Goal: Information Seeking & Learning: Check status

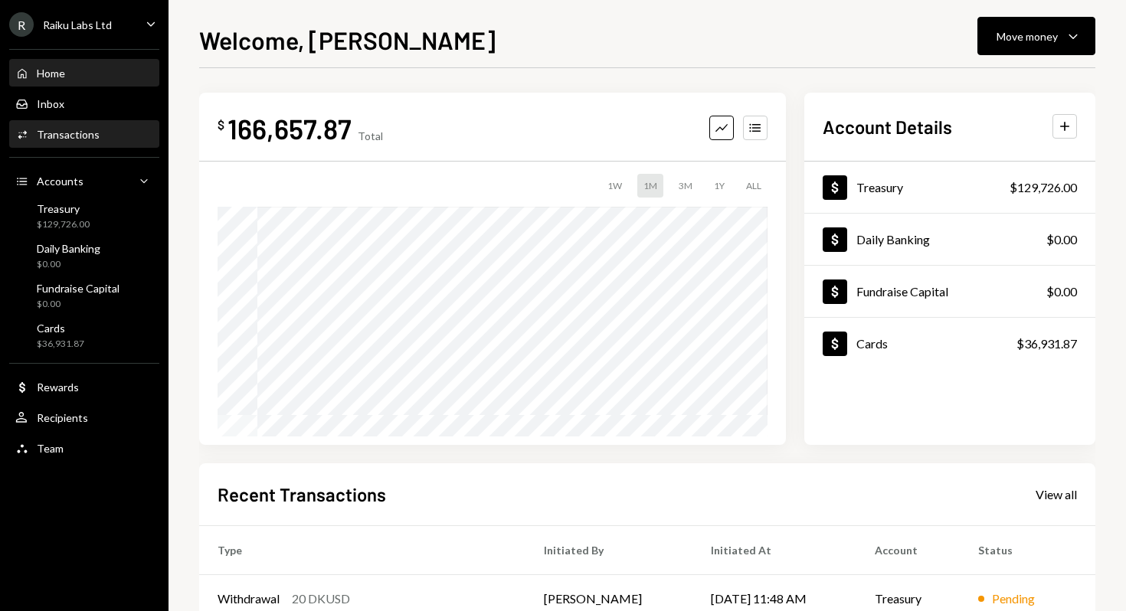
click at [61, 139] on div "Transactions" at bounding box center [68, 134] width 63 height 13
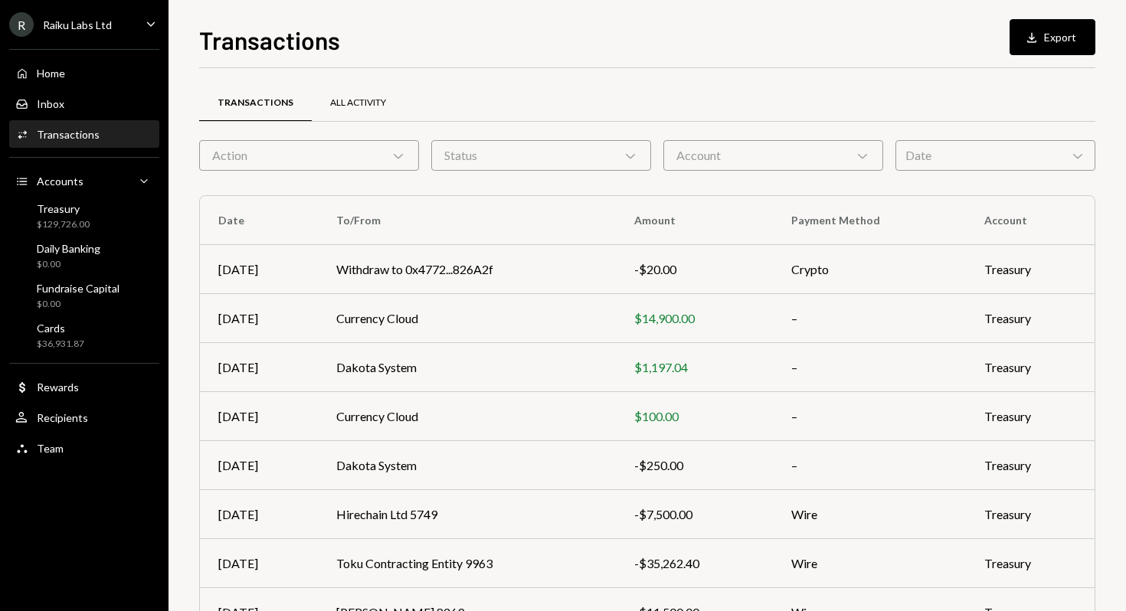
click at [345, 106] on div "All Activity" at bounding box center [358, 102] width 56 height 13
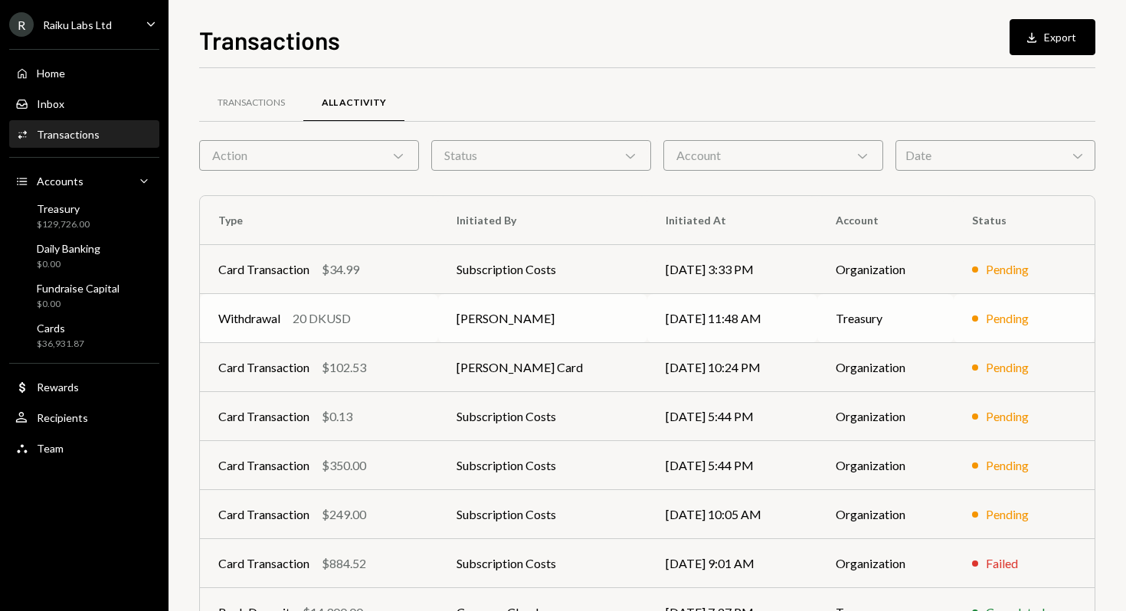
click at [524, 317] on td "[PERSON_NAME]" at bounding box center [542, 318] width 209 height 49
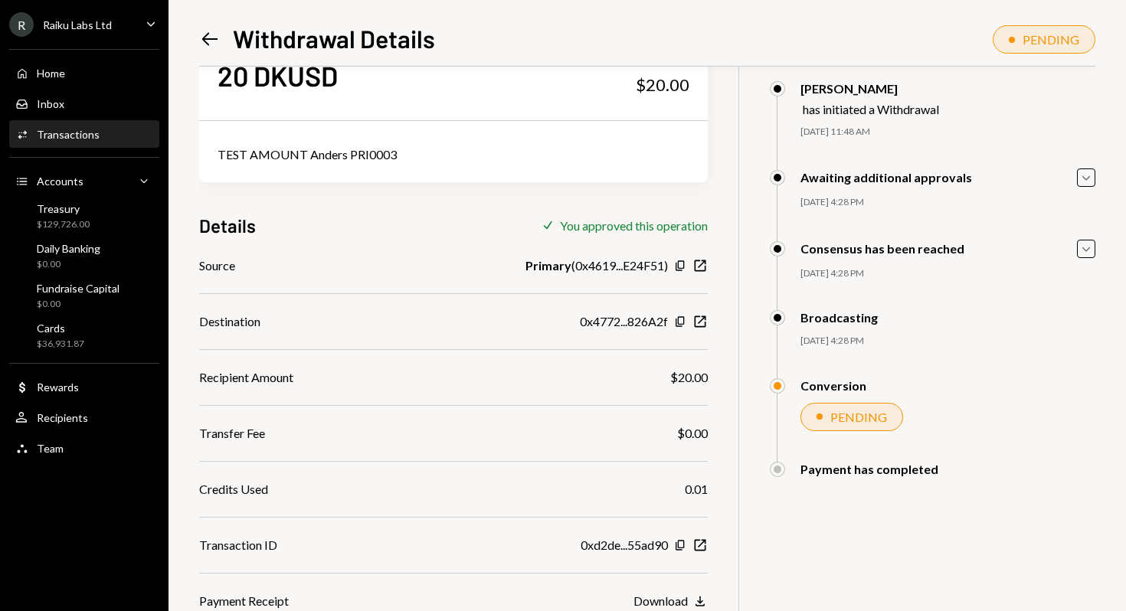
scroll to position [67, 0]
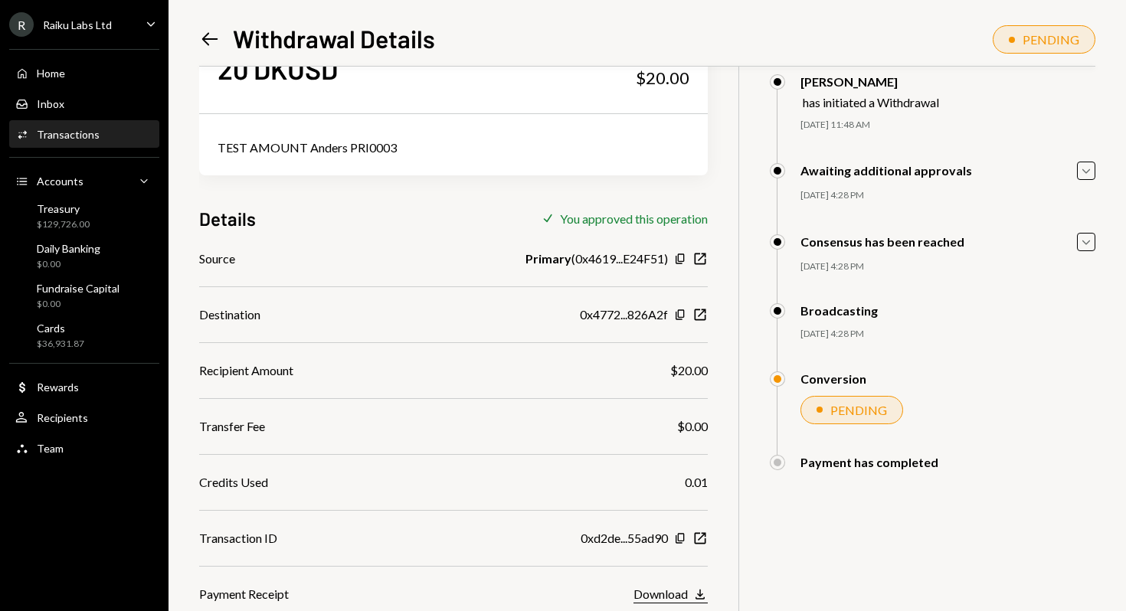
click at [667, 595] on div "Download" at bounding box center [660, 594] width 54 height 15
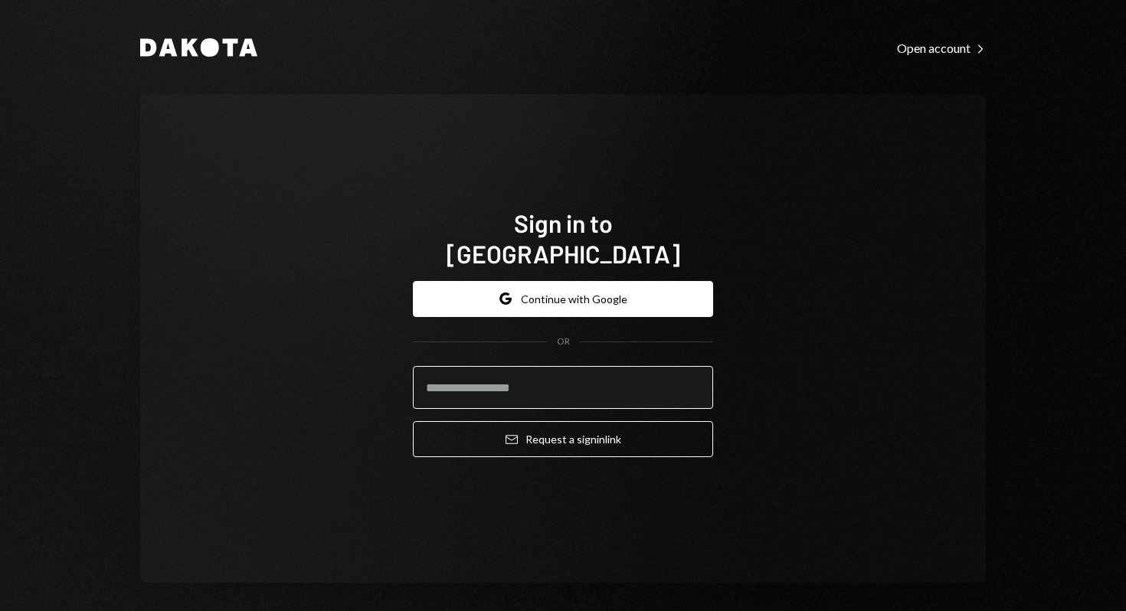
click at [551, 387] on input "email" at bounding box center [563, 387] width 300 height 43
paste input "**********"
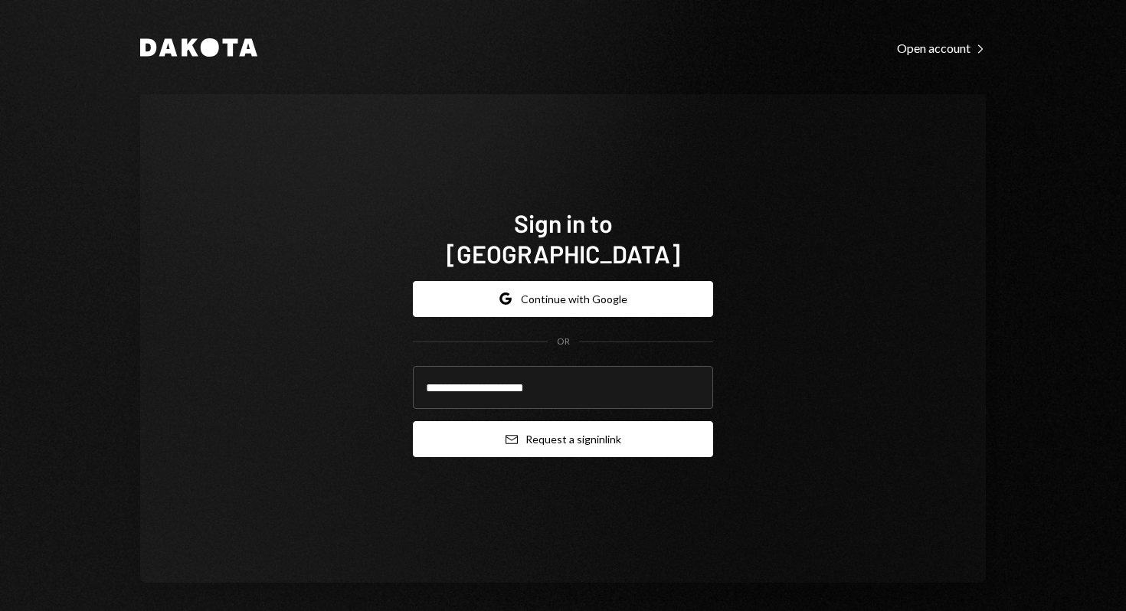
type input "**********"
click at [567, 423] on button "Email Request a sign in link" at bounding box center [563, 439] width 300 height 36
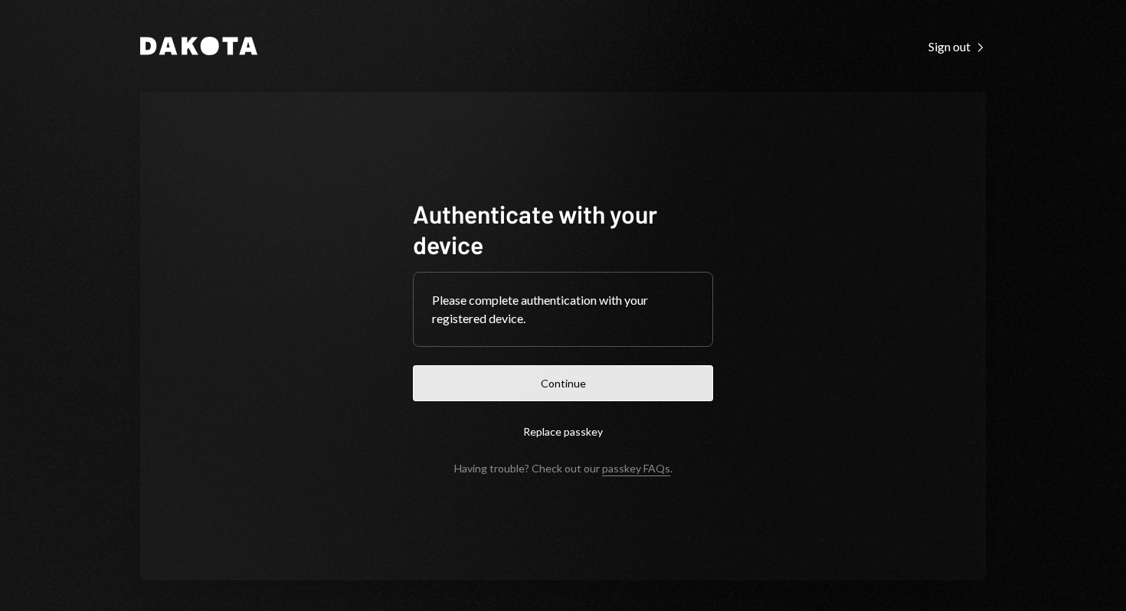
click at [612, 395] on button "Continue" at bounding box center [563, 383] width 300 height 36
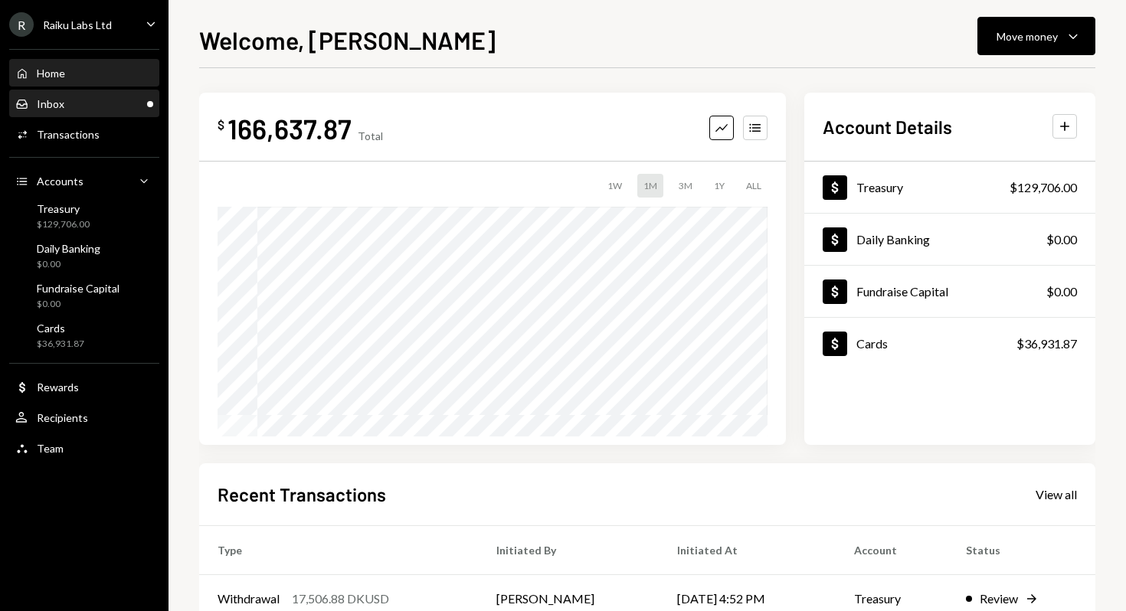
click at [121, 108] on div "Inbox Inbox" at bounding box center [84, 104] width 138 height 14
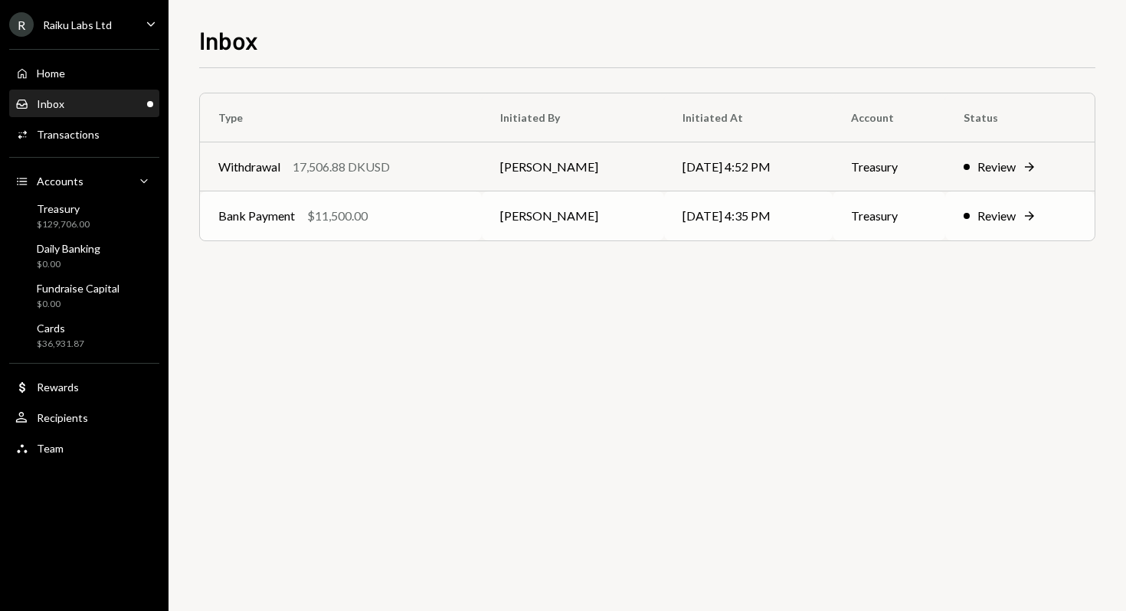
click at [358, 218] on div "$11,500.00" at bounding box center [337, 216] width 60 height 18
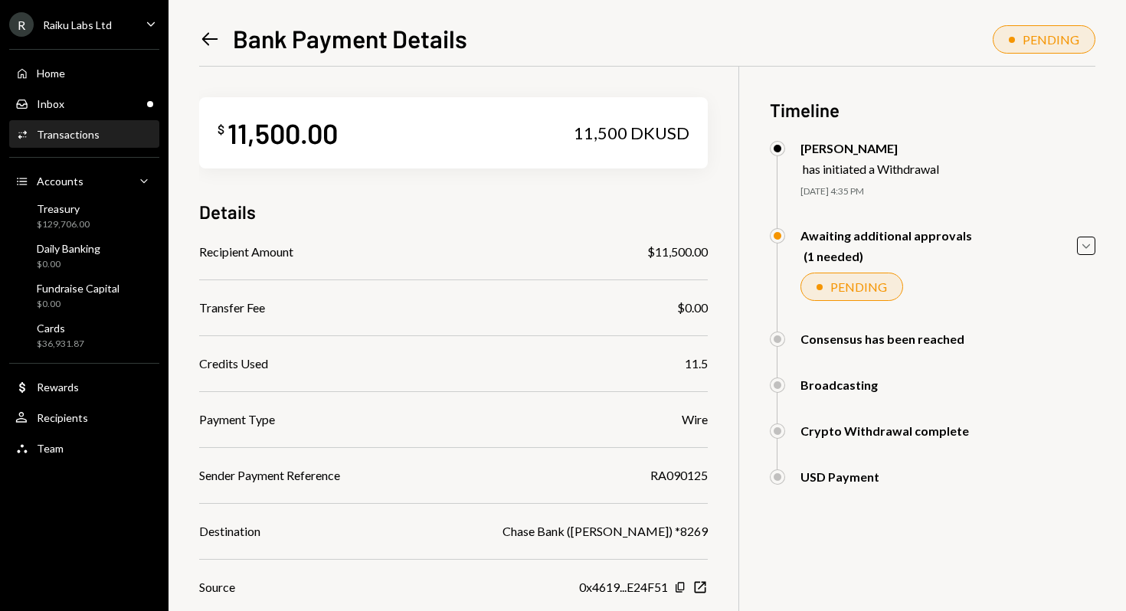
scroll to position [175, 0]
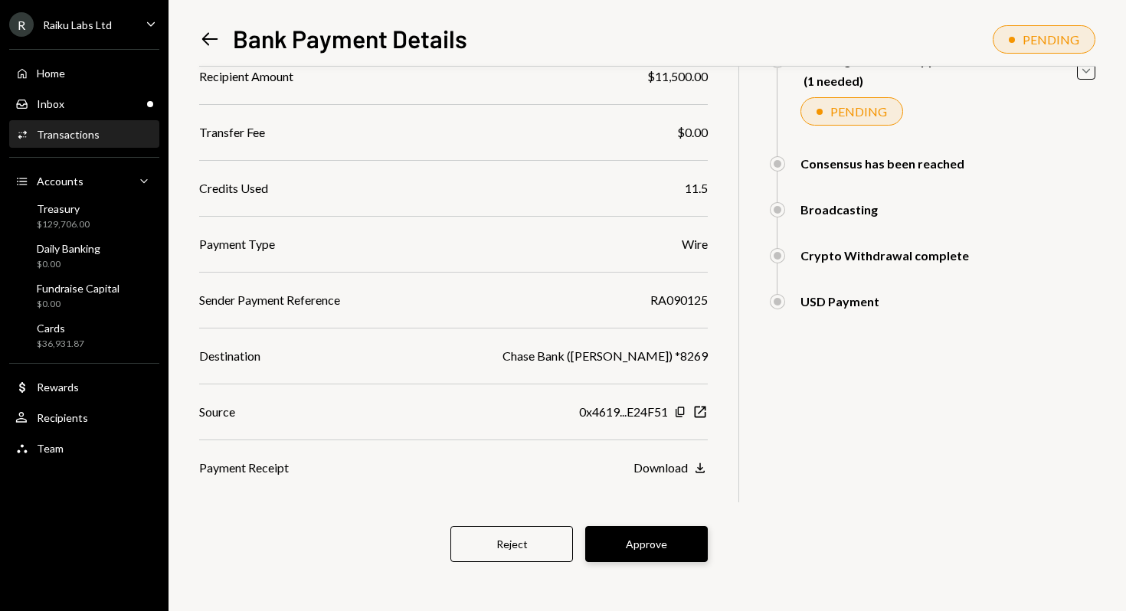
click at [648, 554] on button "Approve" at bounding box center [646, 544] width 123 height 36
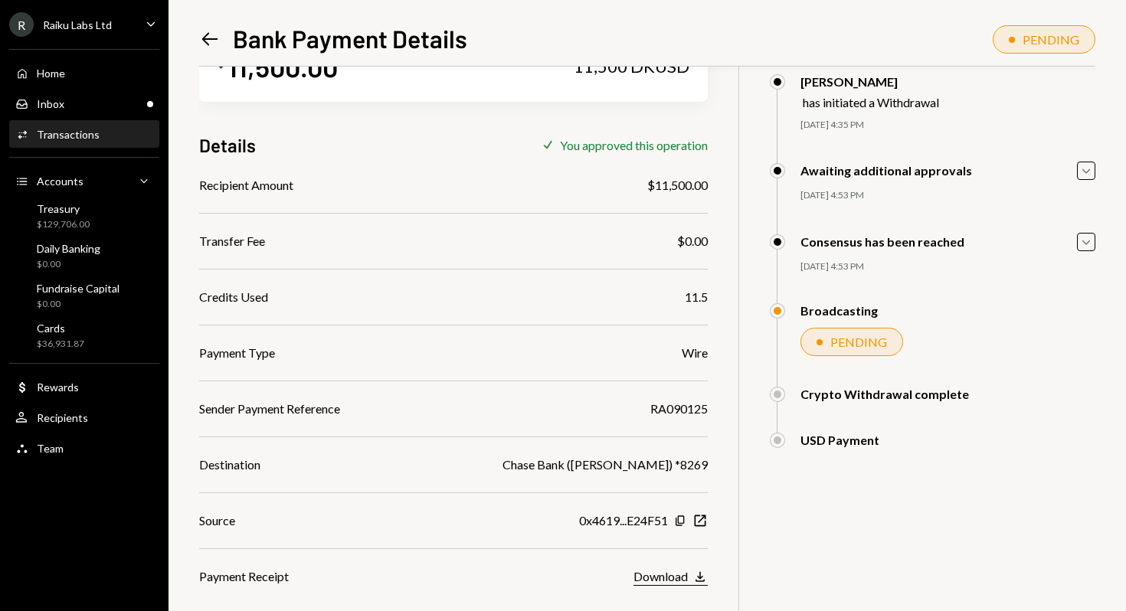
click at [660, 578] on div "Download" at bounding box center [660, 576] width 54 height 15
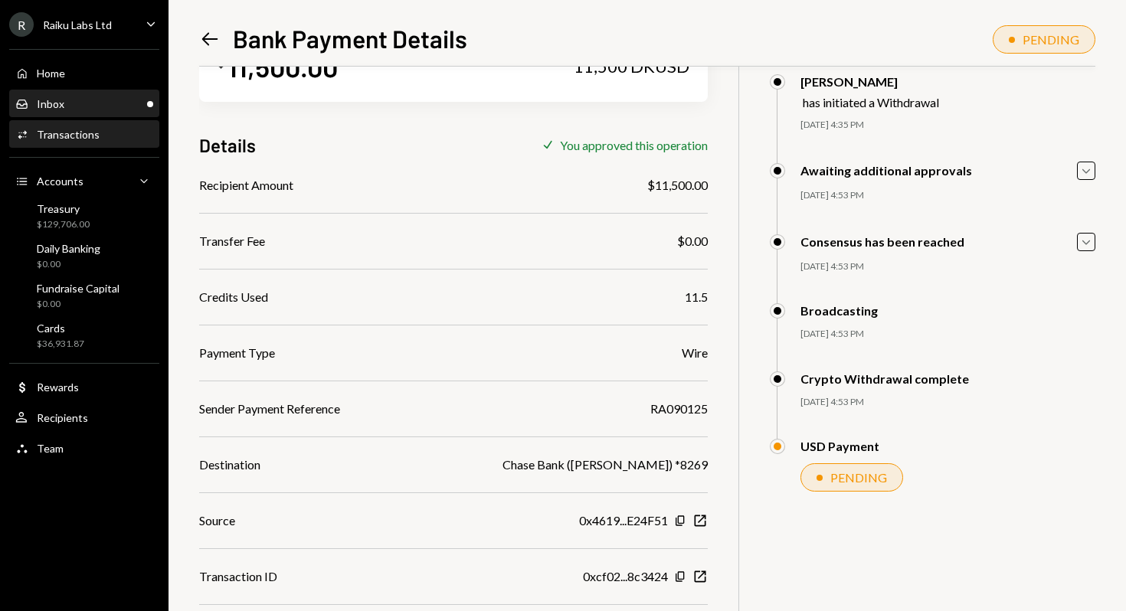
click at [80, 108] on div "Inbox Inbox" at bounding box center [84, 104] width 138 height 14
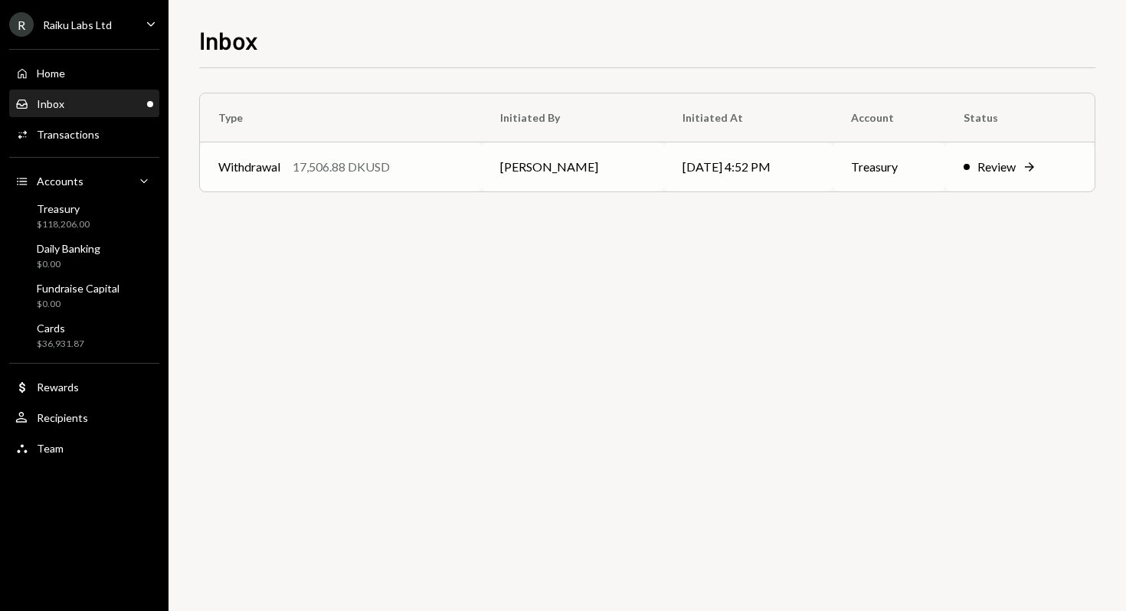
click at [316, 166] on div "17,506.88 DKUSD" at bounding box center [340, 167] width 97 height 18
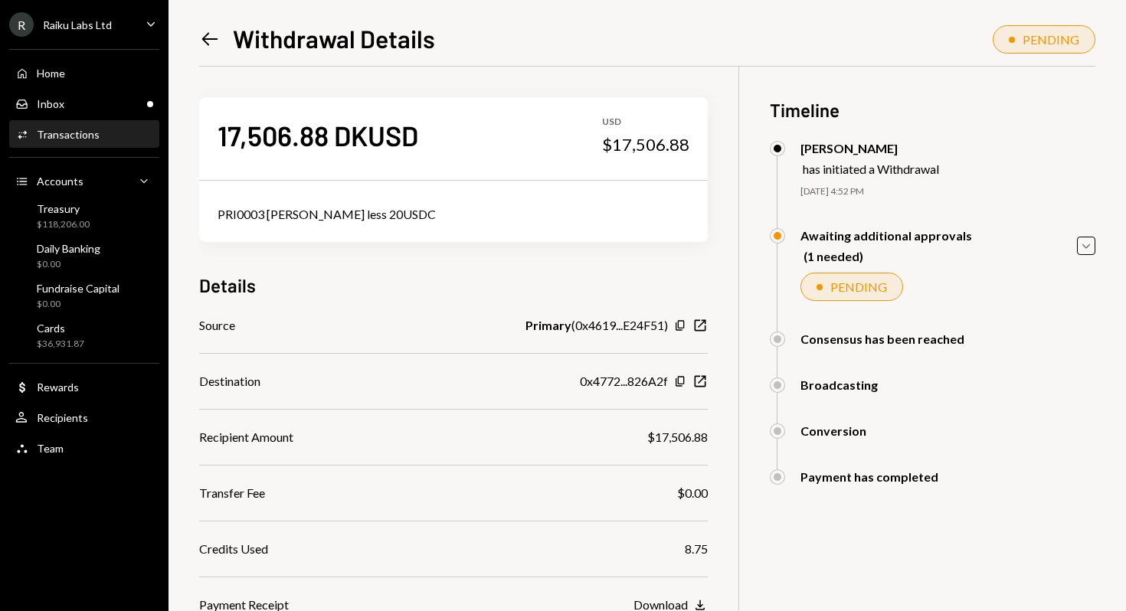
scroll to position [137, 0]
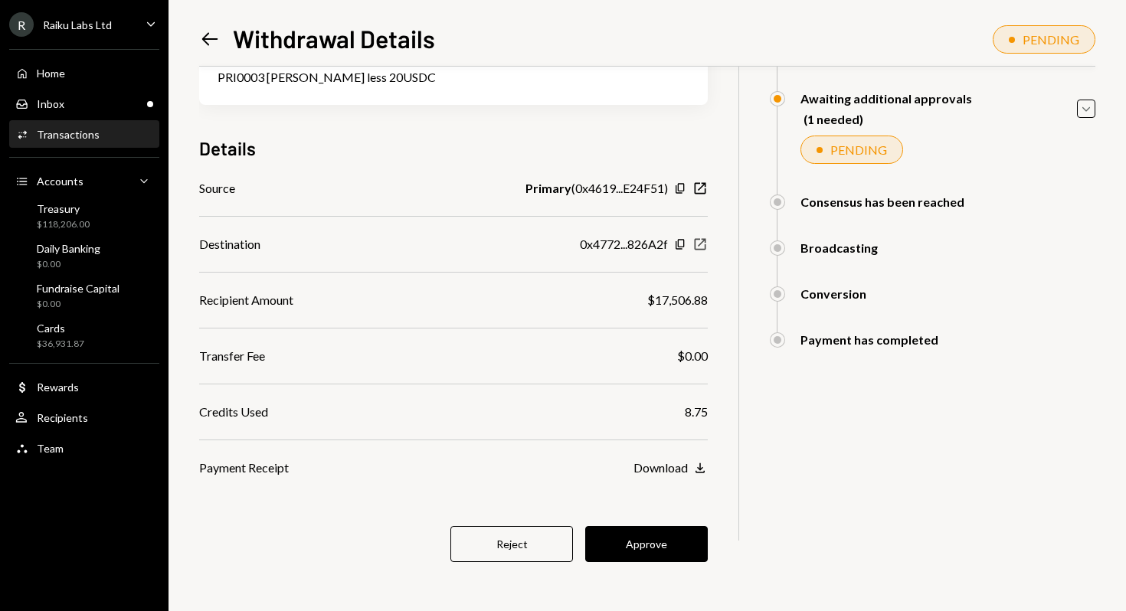
click at [697, 243] on icon "New Window" at bounding box center [699, 244] width 15 height 15
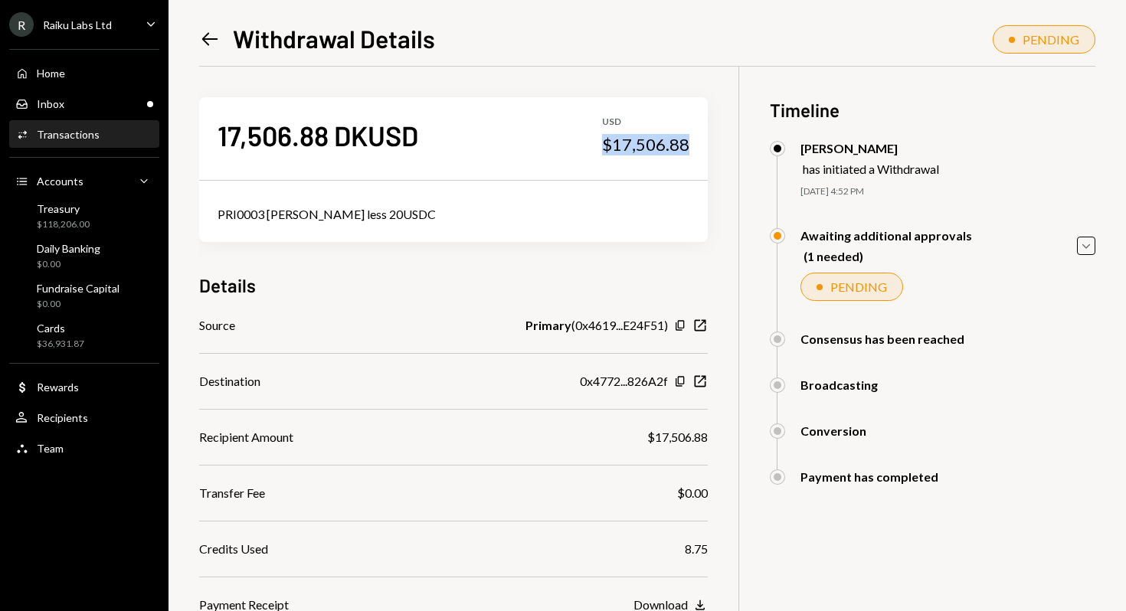
drag, startPoint x: 600, startPoint y: 146, endPoint x: 690, endPoint y: 148, distance: 90.4
click at [690, 148] on div "17,506.88 DKUSD USD $17,506.88" at bounding box center [453, 135] width 508 height 77
copy div "$17,506.88"
click at [613, 147] on div "$17,506.88" at bounding box center [645, 144] width 87 height 21
drag, startPoint x: 604, startPoint y: 144, endPoint x: 698, endPoint y: 144, distance: 94.2
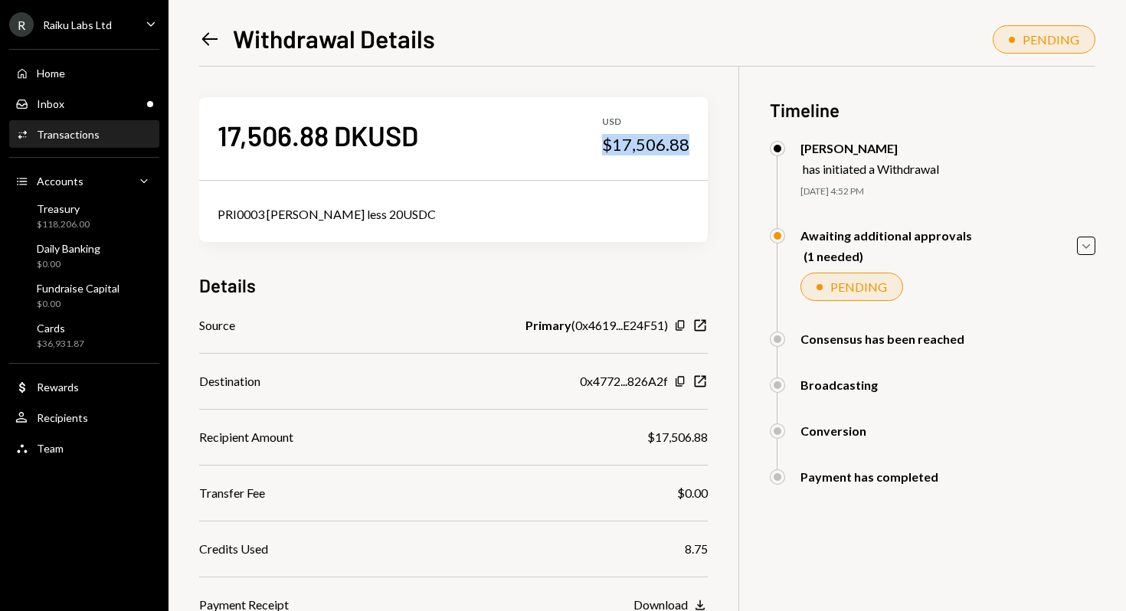
click at [698, 144] on div "17,506.88 DKUSD USD $17,506.88" at bounding box center [453, 135] width 508 height 77
copy div "$17,506.88"
click at [534, 277] on div "Details" at bounding box center [453, 285] width 508 height 25
